Goal: Browse casually

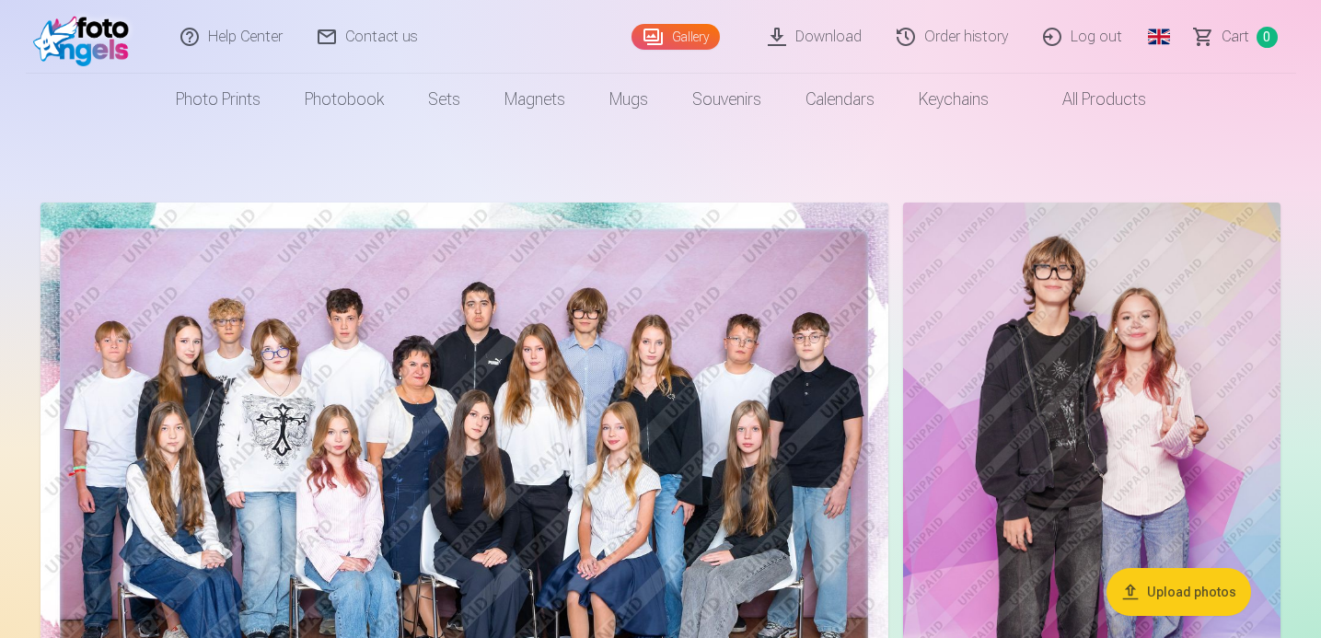
drag, startPoint x: 880, startPoint y: 457, endPoint x: 851, endPoint y: 457, distance: 28.5
click at [851, 457] on img at bounding box center [464, 485] width 848 height 566
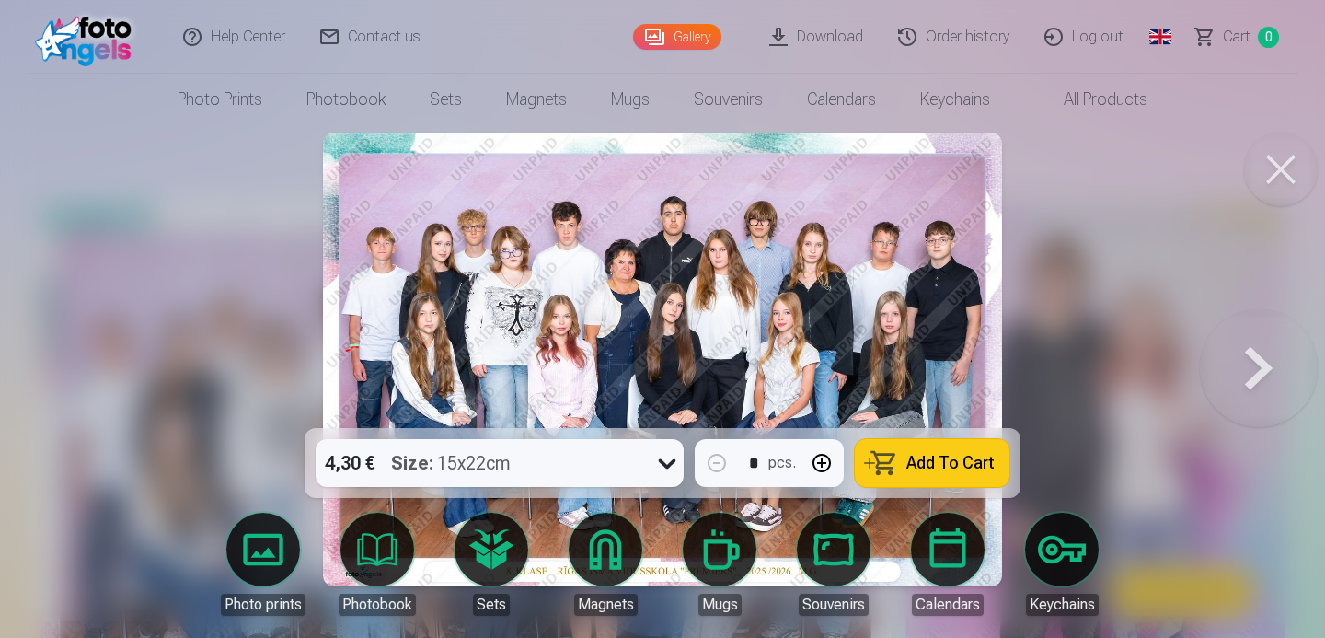
click at [1276, 194] on button at bounding box center [1281, 170] width 74 height 74
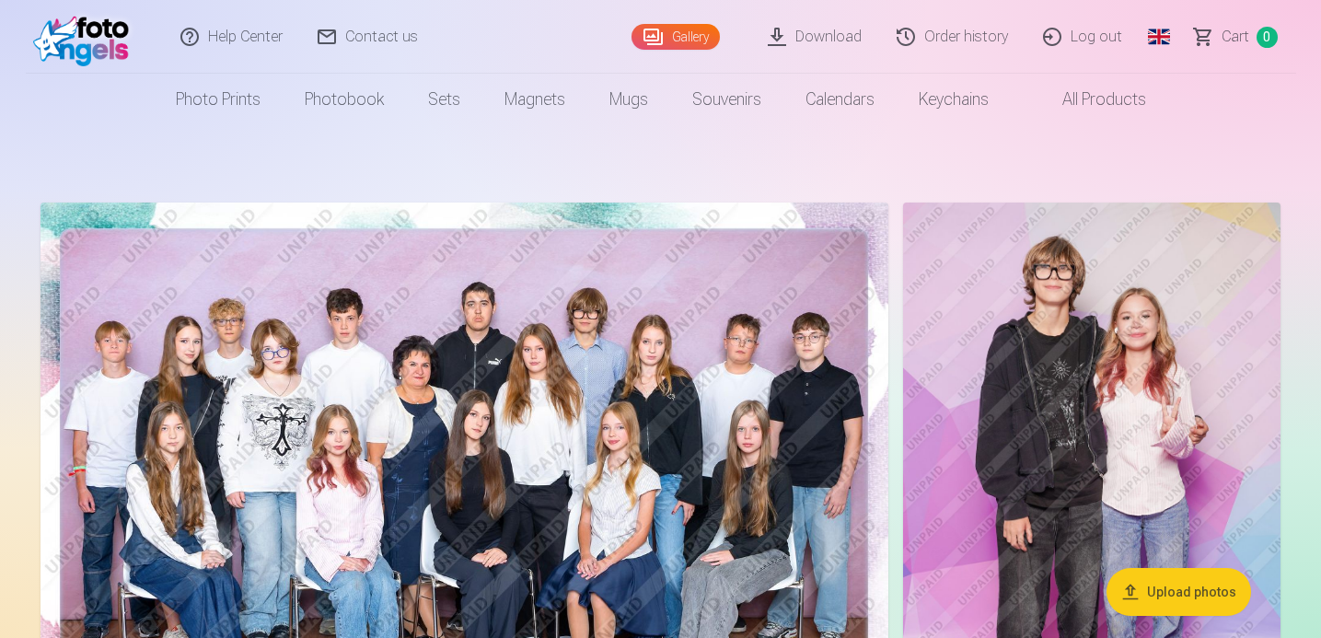
click at [1130, 337] on img at bounding box center [1091, 485] width 377 height 566
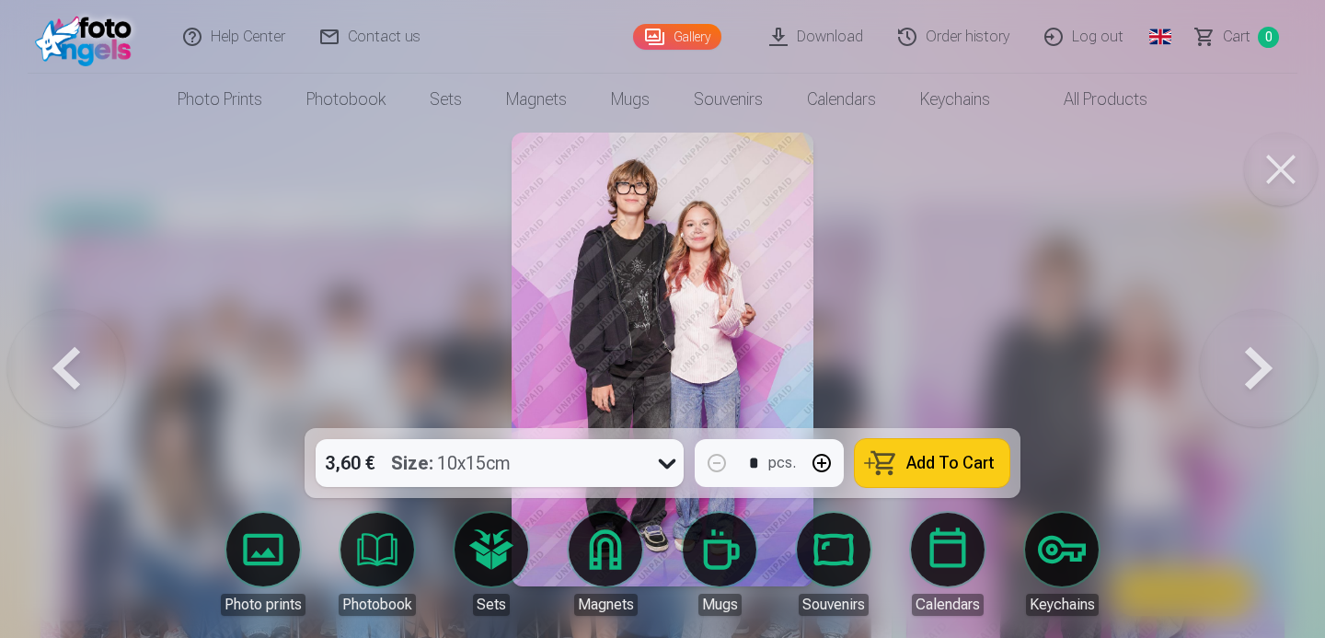
click at [1282, 161] on button at bounding box center [1281, 170] width 74 height 74
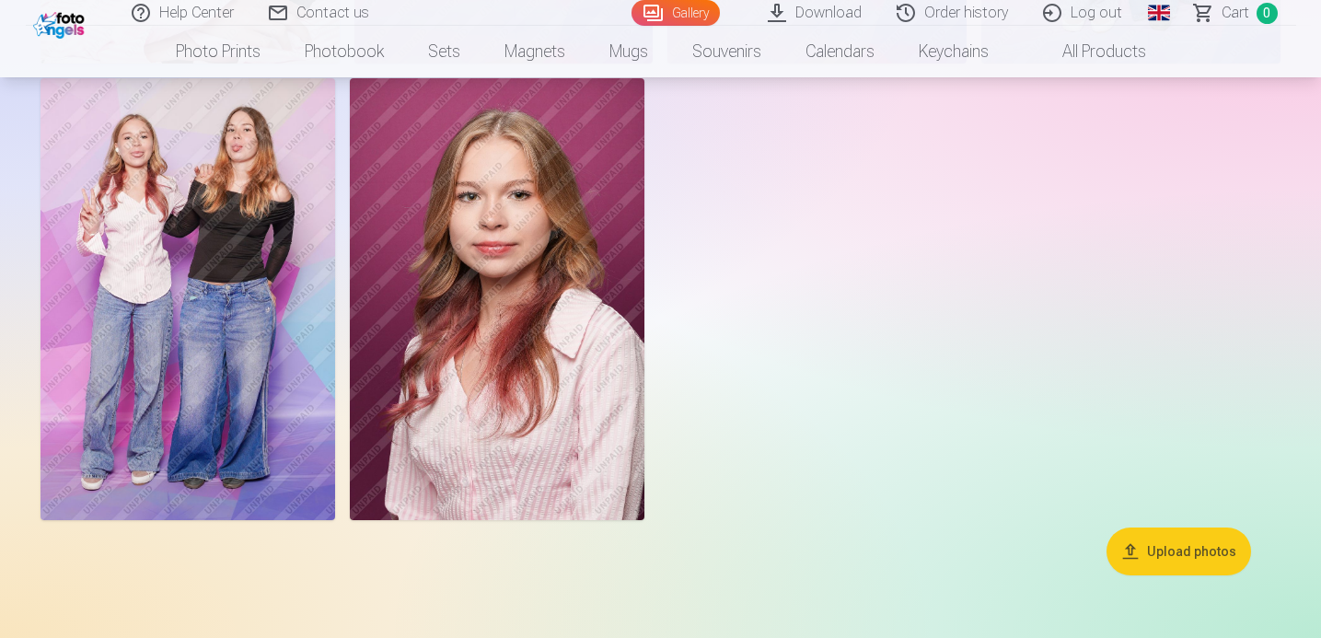
scroll to position [8952, 0]
